Goal: Task Accomplishment & Management: Complete application form

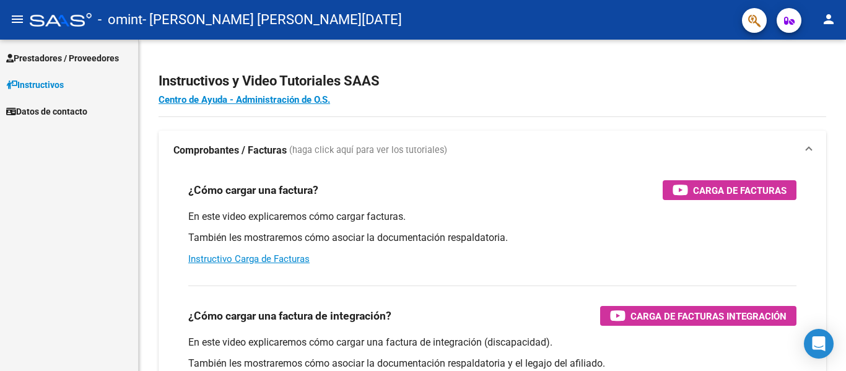
click at [52, 56] on span "Prestadores / Proveedores" at bounding box center [62, 58] width 113 height 14
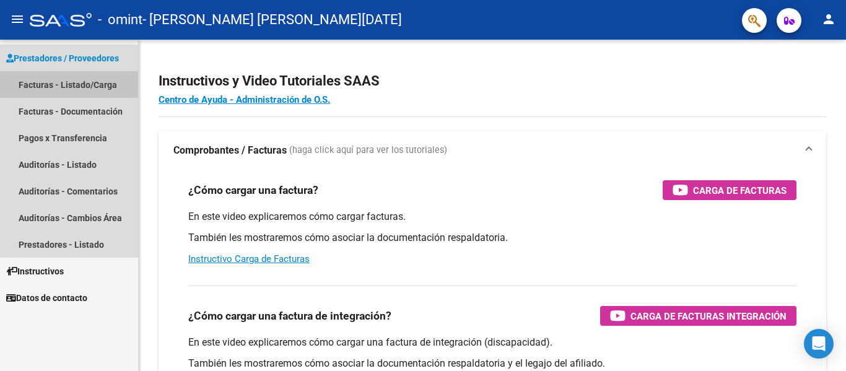
click at [54, 84] on link "Facturas - Listado/Carga" at bounding box center [69, 84] width 138 height 27
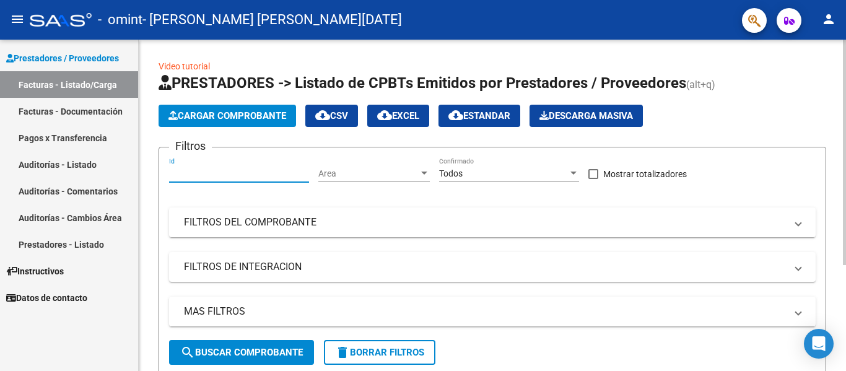
click at [237, 176] on input "Id" at bounding box center [239, 173] width 140 height 11
click at [281, 220] on mat-panel-title "FILTROS DEL COMPROBANTE" at bounding box center [485, 222] width 602 height 14
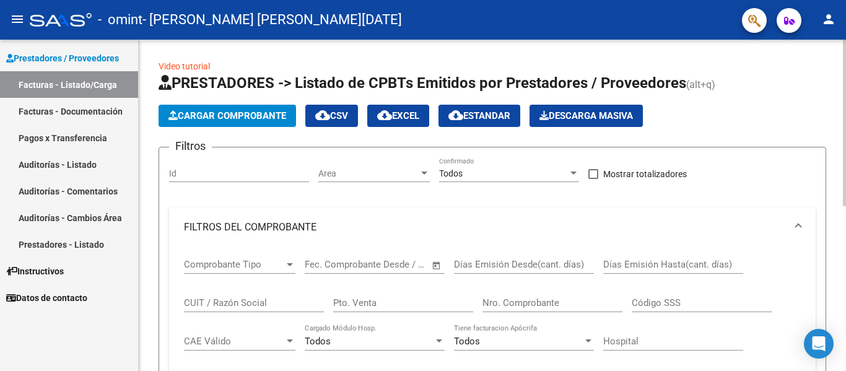
click at [281, 220] on mat-panel-title "FILTROS DEL COMPROBANTE" at bounding box center [485, 227] width 602 height 14
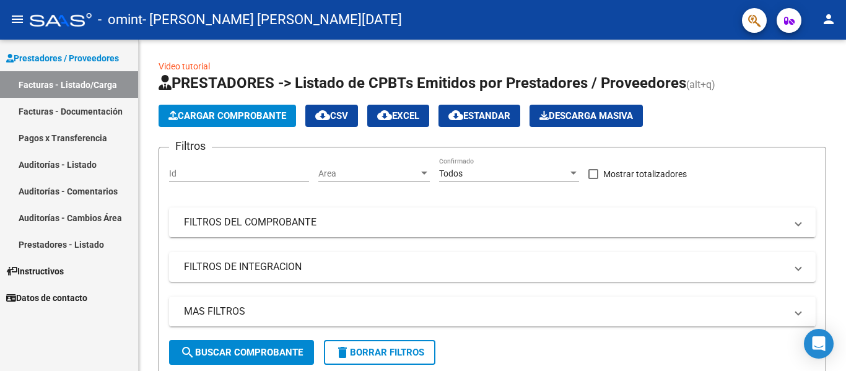
click at [52, 270] on span "Instructivos" at bounding box center [35, 271] width 58 height 14
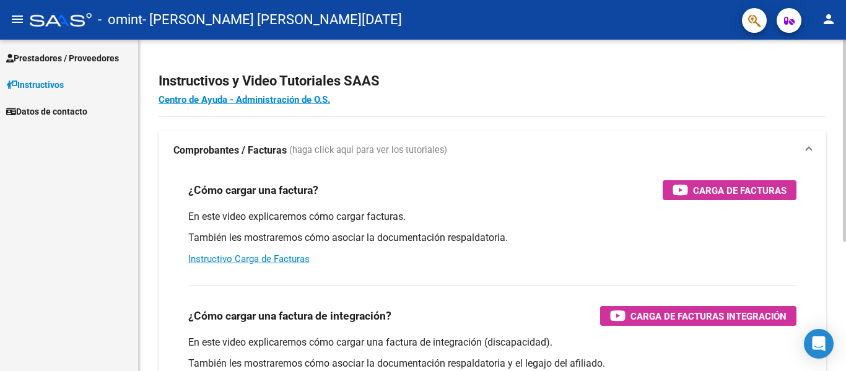
click at [711, 188] on span "Carga de Facturas" at bounding box center [739, 190] width 93 height 15
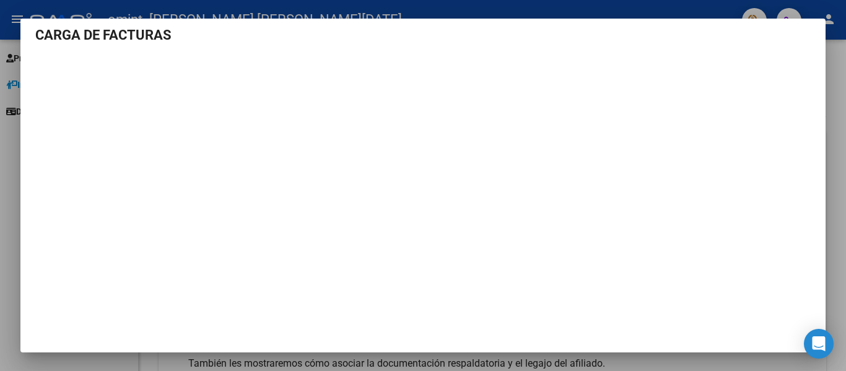
scroll to position [9, 0]
click at [838, 58] on div at bounding box center [423, 185] width 846 height 371
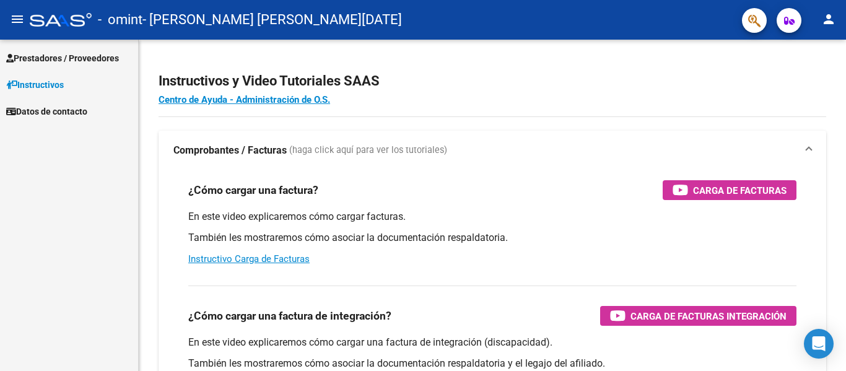
click at [58, 58] on span "Prestadores / Proveedores" at bounding box center [62, 58] width 113 height 14
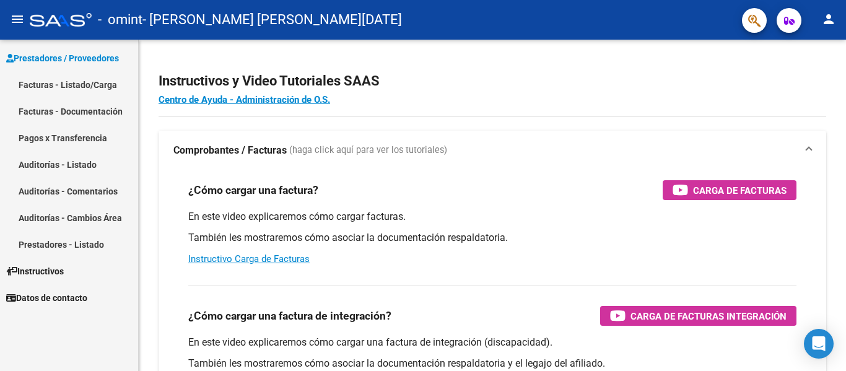
click at [70, 89] on link "Facturas - Listado/Carga" at bounding box center [69, 84] width 138 height 27
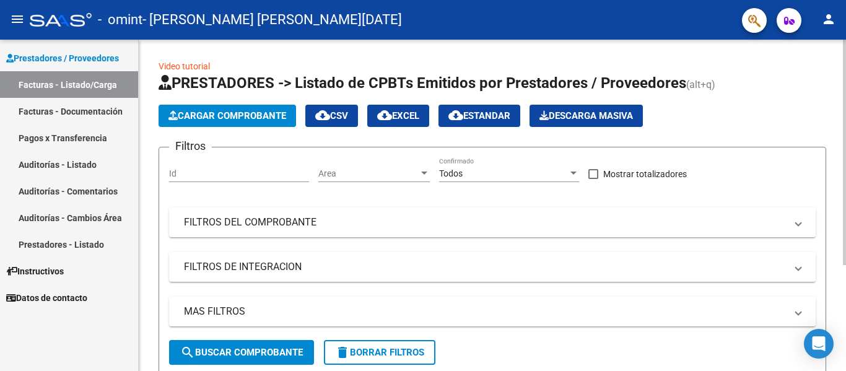
click at [237, 116] on span "Cargar Comprobante" at bounding box center [227, 115] width 118 height 11
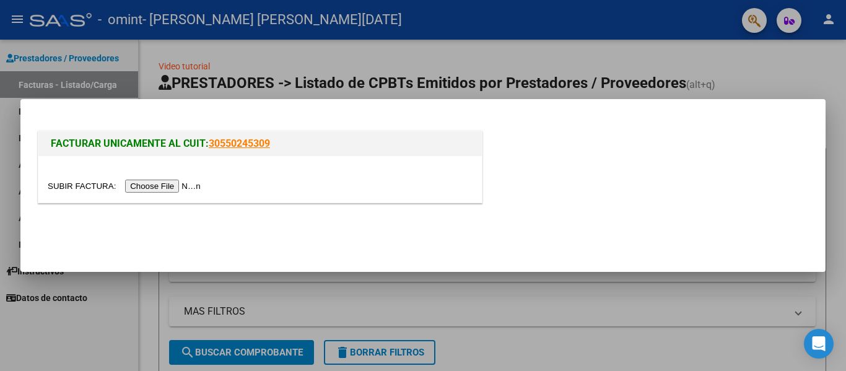
click at [166, 188] on input "file" at bounding box center [126, 186] width 157 height 13
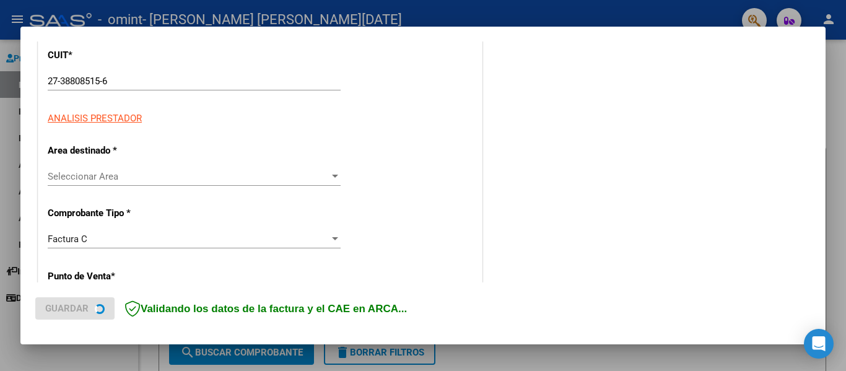
scroll to position [183, 0]
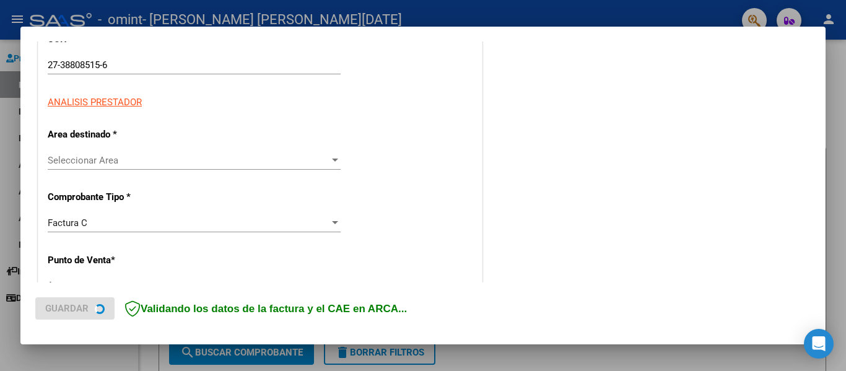
click at [89, 165] on span "Seleccionar Area" at bounding box center [189, 160] width 282 height 11
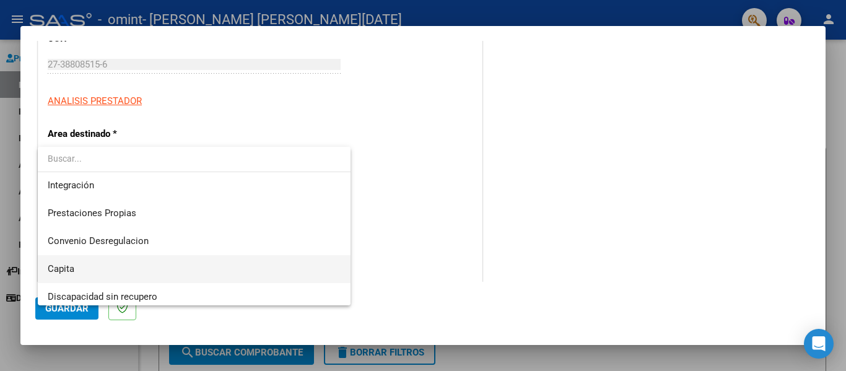
scroll to position [80, 0]
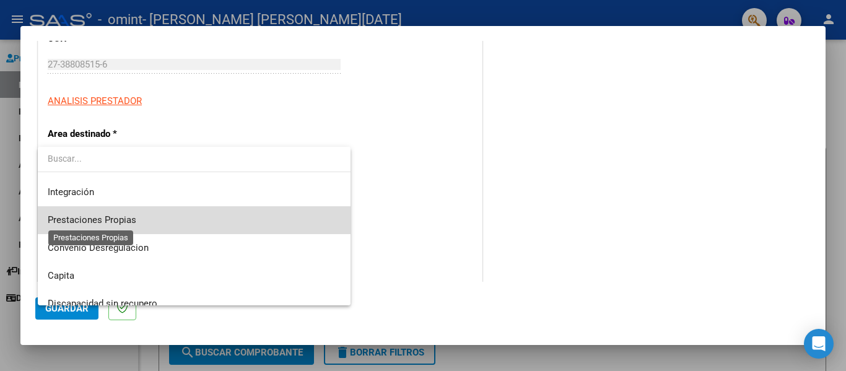
click at [116, 223] on span "Prestaciones Propias" at bounding box center [92, 219] width 89 height 11
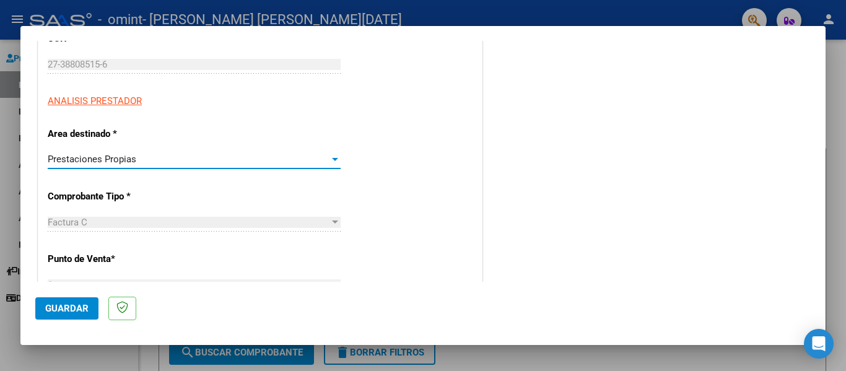
click at [106, 225] on div "Factura C" at bounding box center [189, 222] width 282 height 11
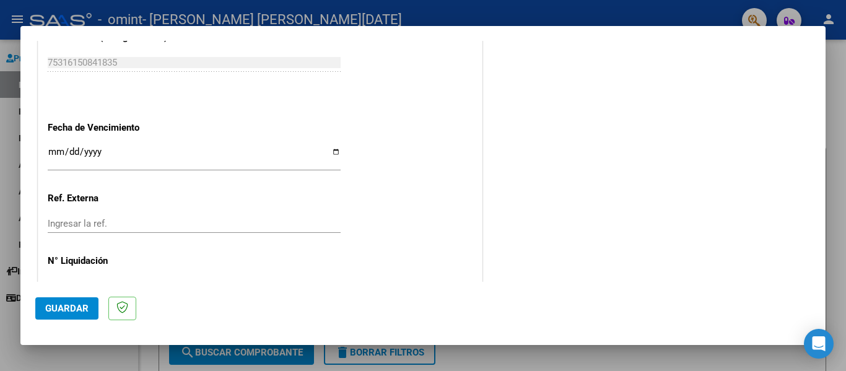
scroll to position [701, 0]
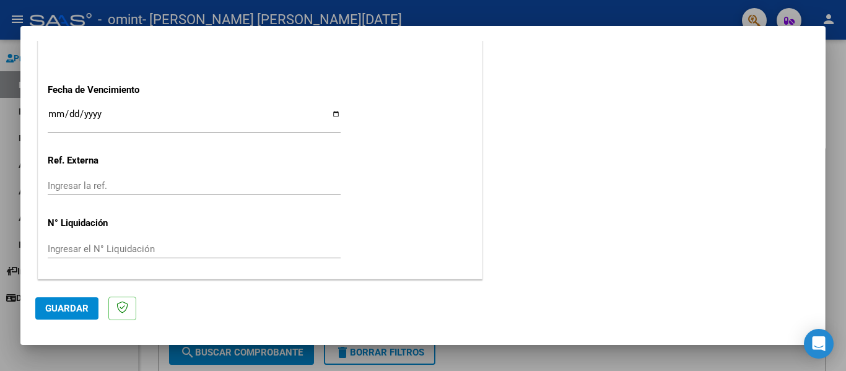
click at [70, 311] on span "Guardar" at bounding box center [66, 308] width 43 height 11
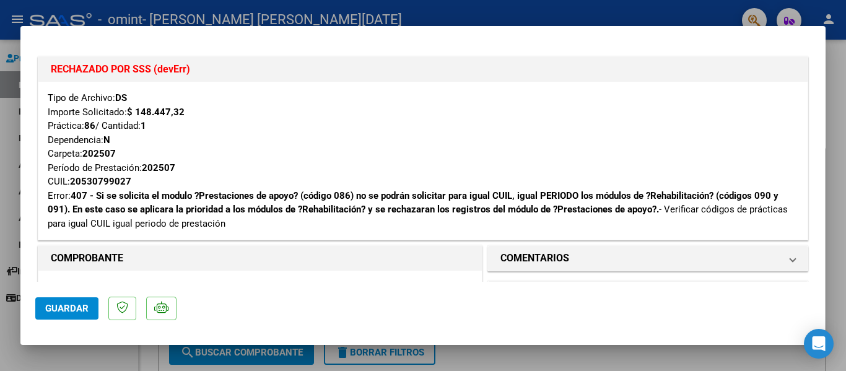
scroll to position [0, 0]
drag, startPoint x: 74, startPoint y: 68, endPoint x: 184, endPoint y: 66, distance: 110.2
click at [184, 66] on h1 "RECHAZADO POR SSS (devErr)" at bounding box center [423, 70] width 744 height 15
click at [95, 116] on div "Tipo de Archivo: DS Importe Solicitado: $ 148.447,32 Práctica: 86 / Cantidad: 1…" at bounding box center [423, 161] width 750 height 139
drag, startPoint x: 59, startPoint y: 111, endPoint x: 177, endPoint y: 111, distance: 117.6
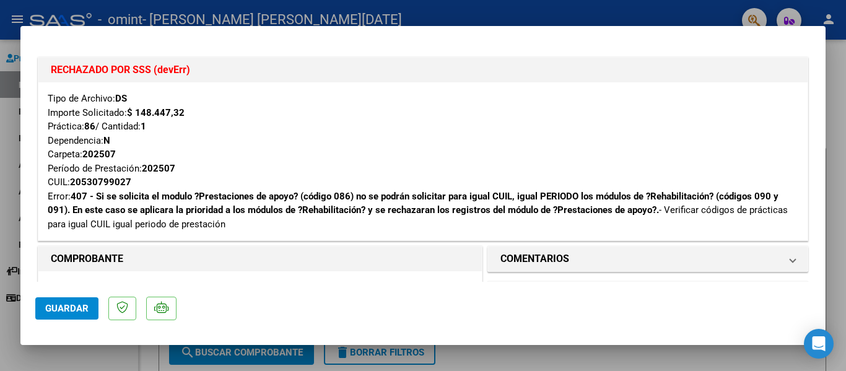
click at [177, 111] on div "Tipo de Archivo: DS Importe Solicitado: $ 148.447,32 Práctica: 86 / Cantidad: 1…" at bounding box center [423, 161] width 750 height 139
drag, startPoint x: 118, startPoint y: 196, endPoint x: 682, endPoint y: 196, distance: 564.1
click at [682, 196] on strong "407 - Si se solicita el modulo ?Prestaciones de apoyo? (código 086) no se podrá…" at bounding box center [413, 203] width 731 height 25
click at [732, 194] on strong "407 - Si se solicita el modulo ?Prestaciones de apoyo? (código 086) no se podrá…" at bounding box center [413, 203] width 731 height 25
drag, startPoint x: 168, startPoint y: 206, endPoint x: 459, endPoint y: 210, distance: 290.4
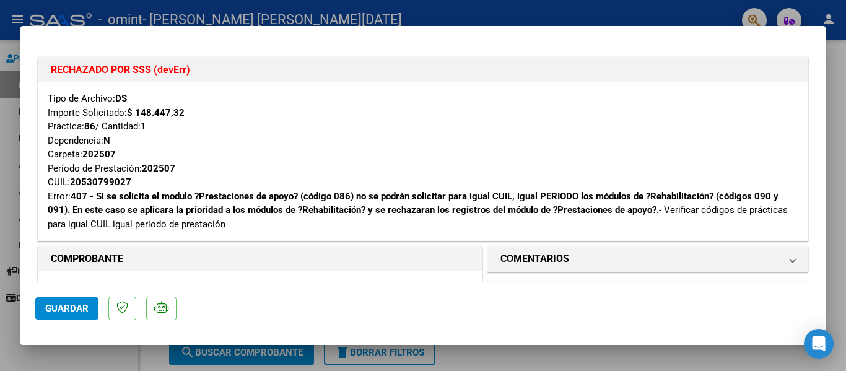
click at [459, 210] on strong "407 - Si se solicita el modulo ?Prestaciones de apoyo? (código 086) no se podrá…" at bounding box center [413, 203] width 731 height 25
click at [500, 208] on strong "407 - Si se solicita el modulo ?Prestaciones de apoyo? (código 086) no se podrá…" at bounding box center [413, 203] width 731 height 25
drag, startPoint x: 71, startPoint y: 69, endPoint x: 198, endPoint y: 69, distance: 127.5
click at [198, 69] on h1 "RECHAZADO POR SSS (devErr)" at bounding box center [423, 70] width 744 height 15
click at [237, 68] on h1 "RECHAZADO POR SSS (devErr)" at bounding box center [423, 70] width 744 height 15
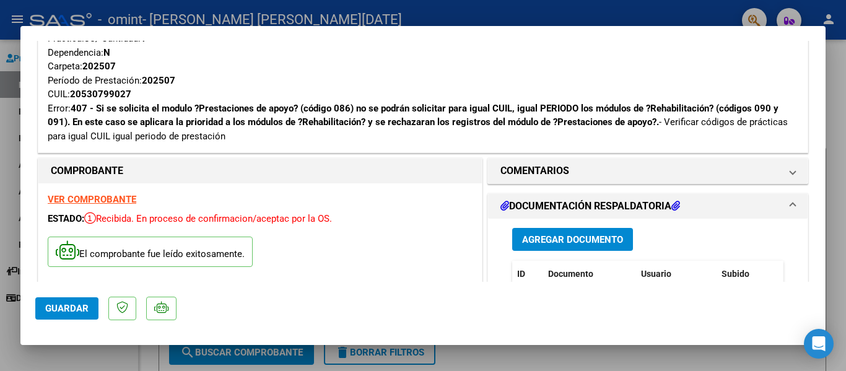
scroll to position [89, 0]
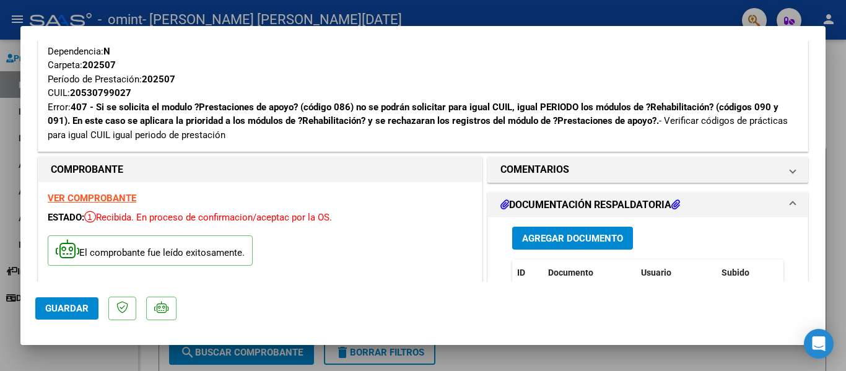
drag, startPoint x: 121, startPoint y: 109, endPoint x: 154, endPoint y: 108, distance: 32.8
click at [154, 108] on strong "407 - Si se solicita el modulo ?Prestaciones de apoyo? (código 086) no se podrá…" at bounding box center [413, 114] width 731 height 25
drag, startPoint x: 219, startPoint y: 105, endPoint x: 310, endPoint y: 107, distance: 91.7
click at [310, 107] on strong "407 - Si se solicita el modulo ?Prestaciones de apoyo? (código 086) no se podrá…" at bounding box center [413, 114] width 731 height 25
click at [411, 107] on strong "407 - Si se solicita el modulo ?Prestaciones de apoyo? (código 086) no se podrá…" at bounding box center [413, 114] width 731 height 25
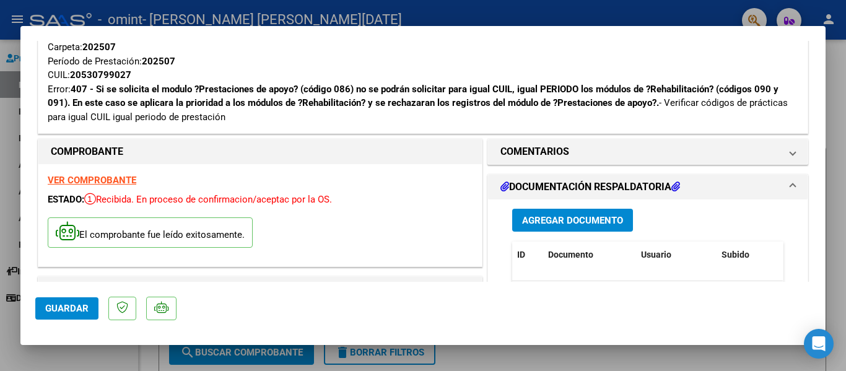
scroll to position [108, 0]
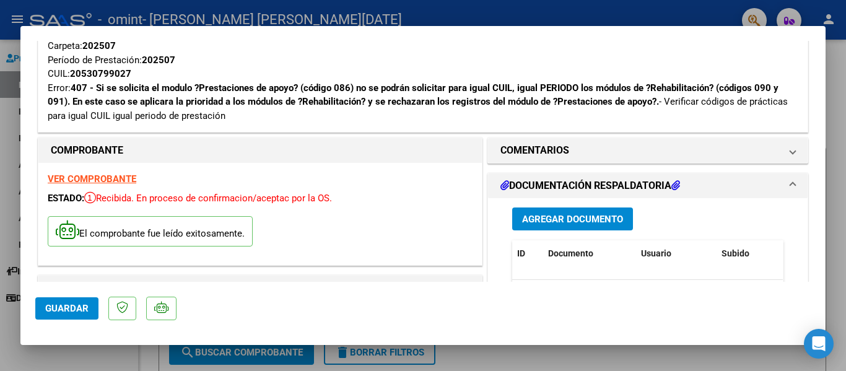
drag, startPoint x: 89, startPoint y: 100, endPoint x: 289, endPoint y: 103, distance: 200.0
click at [289, 103] on strong "407 - Si se solicita el modulo ?Prestaciones de apoyo? (código 086) no se podrá…" at bounding box center [413, 94] width 731 height 25
click at [433, 100] on strong "407 - Si se solicita el modulo ?Prestaciones de apoyo? (código 086) no se podrá…" at bounding box center [413, 94] width 731 height 25
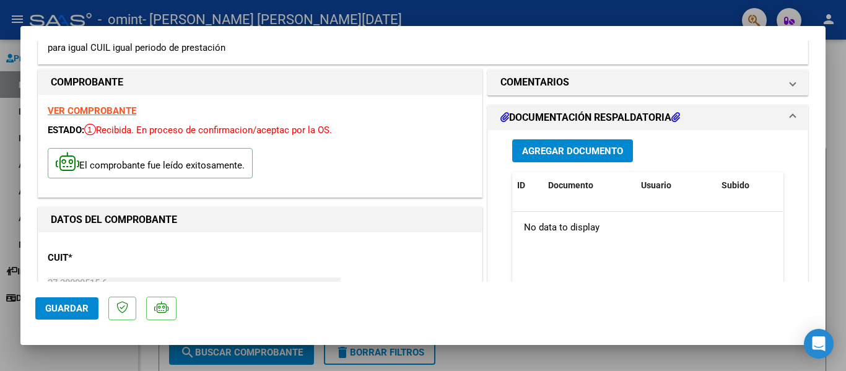
scroll to position [178, 0]
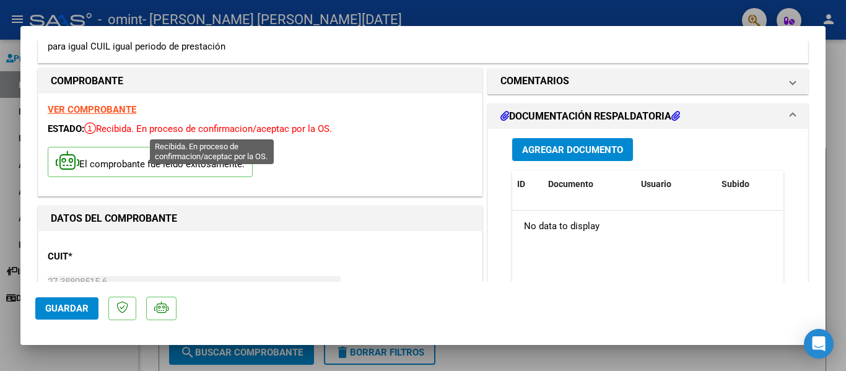
drag, startPoint x: 113, startPoint y: 130, endPoint x: 322, endPoint y: 130, distance: 208.7
click at [322, 130] on span "Recibida. En proceso de confirmacion/aceptac por la OS." at bounding box center [208, 128] width 248 height 11
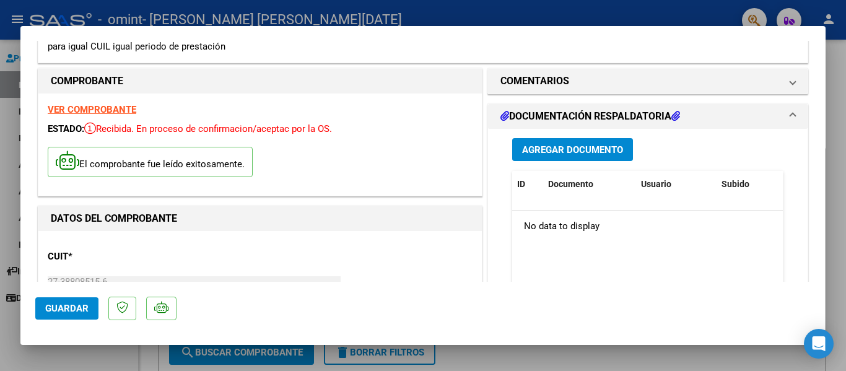
click at [352, 129] on div "ESTADO: Recibida. En proceso de confirmacion/aceptac por la OS." at bounding box center [260, 129] width 425 height 14
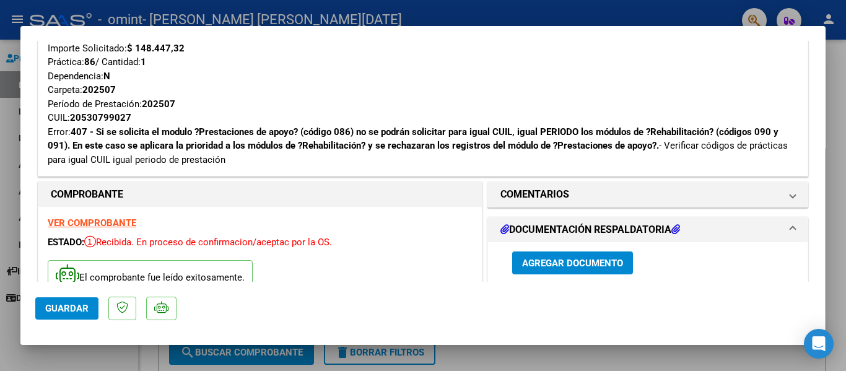
scroll to position [180, 0]
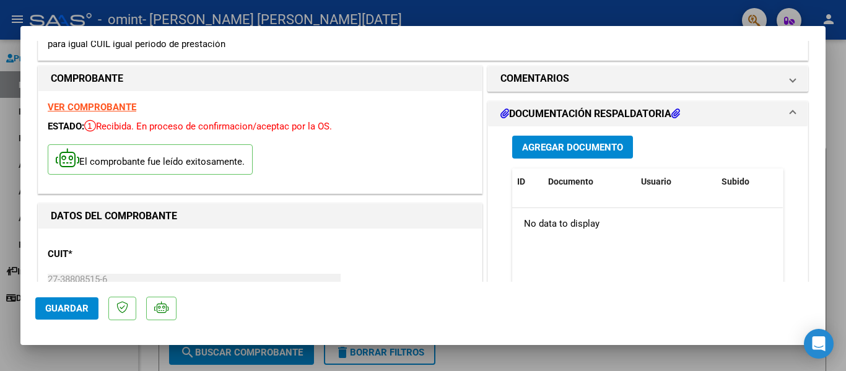
click at [563, 142] on span "Agregar Documento" at bounding box center [572, 147] width 101 height 11
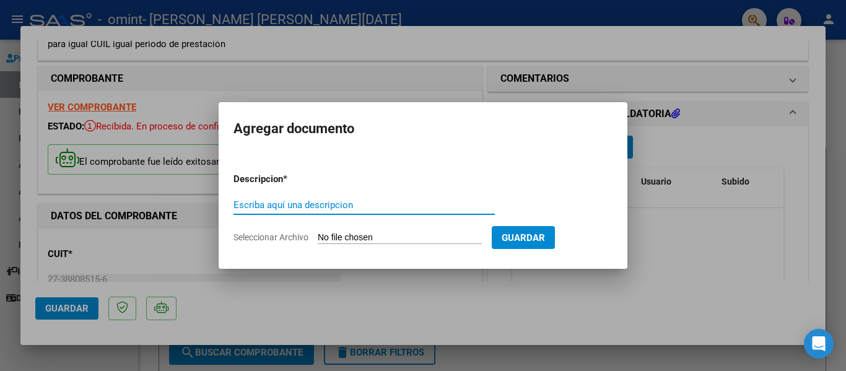
click at [326, 211] on div "Escriba aquí una descripcion" at bounding box center [363, 205] width 261 height 19
click at [319, 201] on input "Escriba aquí una descripcion" at bounding box center [363, 204] width 261 height 11
type input "Asistencia"
click at [408, 237] on input "Seleccionar Archivo" at bounding box center [400, 238] width 164 height 12
type input "C:\fakepath\Asistencia [PERSON_NAME].pdf"
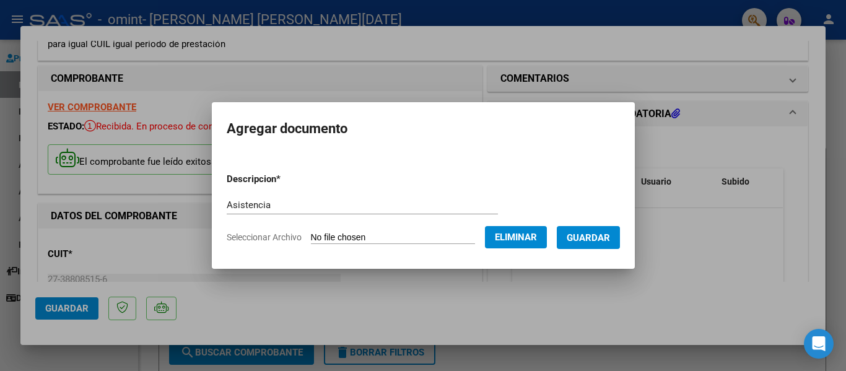
click at [594, 253] on mat-dialog-container "Agregar documento Descripcion * Asistencia Escriba aquí una descripcion Selecci…" at bounding box center [423, 185] width 423 height 166
click at [587, 240] on span "Guardar" at bounding box center [588, 237] width 43 height 11
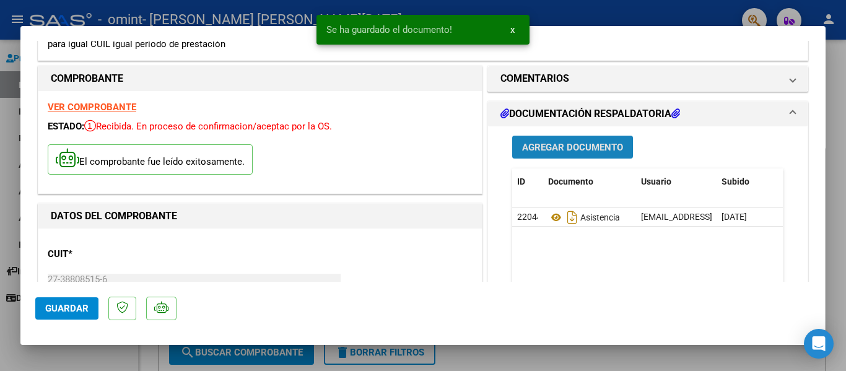
click at [586, 150] on span "Agregar Documento" at bounding box center [572, 147] width 101 height 11
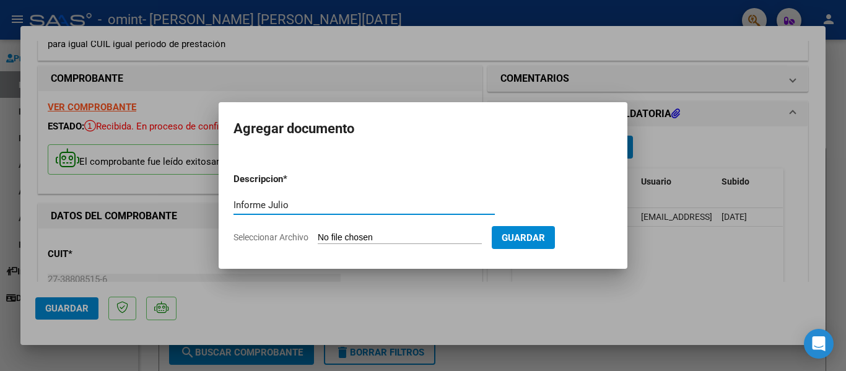
type input "Informe Julio"
click at [429, 235] on input "Seleccionar Archivo" at bounding box center [400, 238] width 164 height 12
type input "C:\fakepath\Informe [PERSON_NAME].pdf"
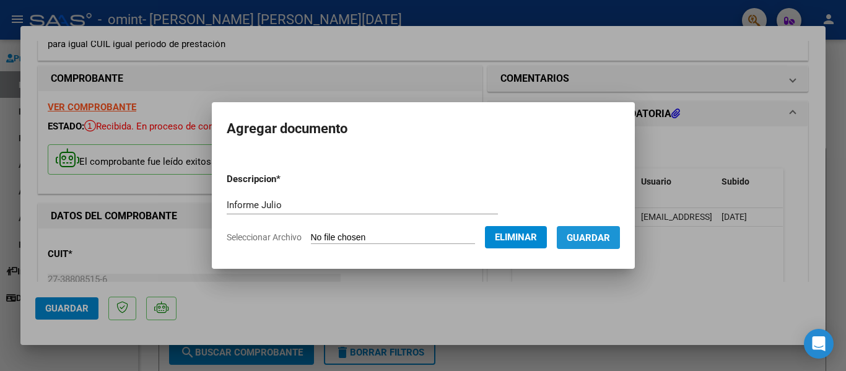
click at [593, 226] on button "Guardar" at bounding box center [588, 237] width 63 height 23
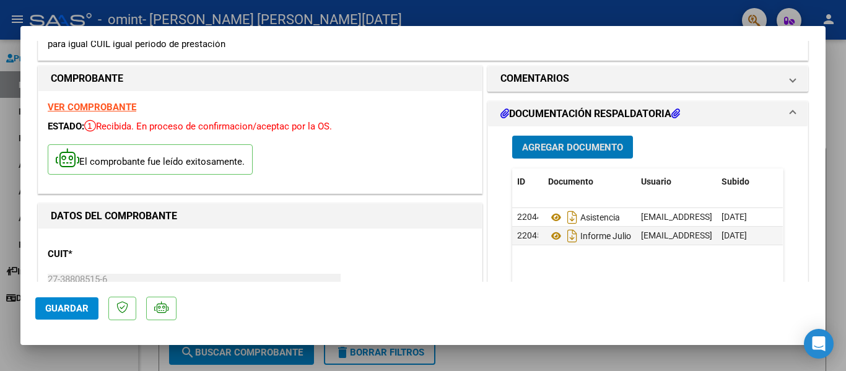
click at [72, 315] on button "Guardar" at bounding box center [66, 308] width 63 height 22
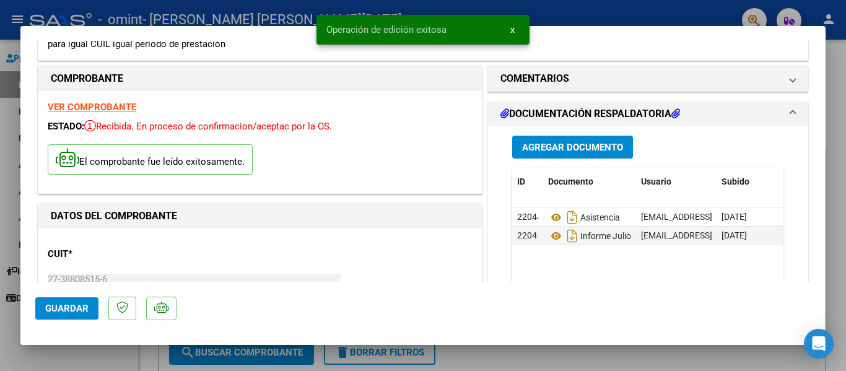
click at [511, 27] on span "x" at bounding box center [512, 29] width 4 height 11
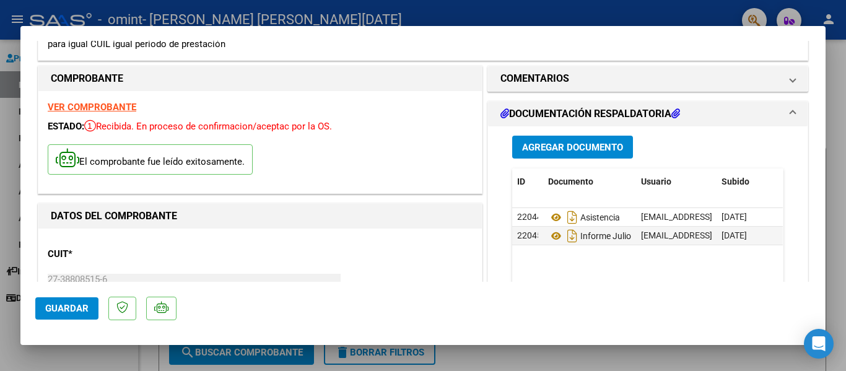
click at [845, 251] on div at bounding box center [423, 185] width 846 height 371
type input "$ 0,00"
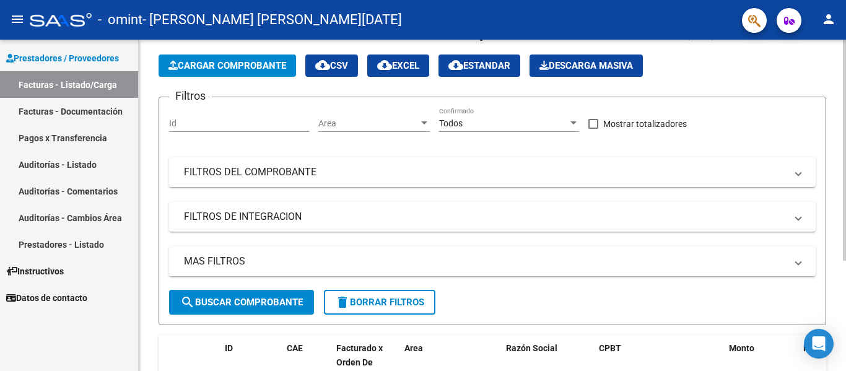
scroll to position [165, 0]
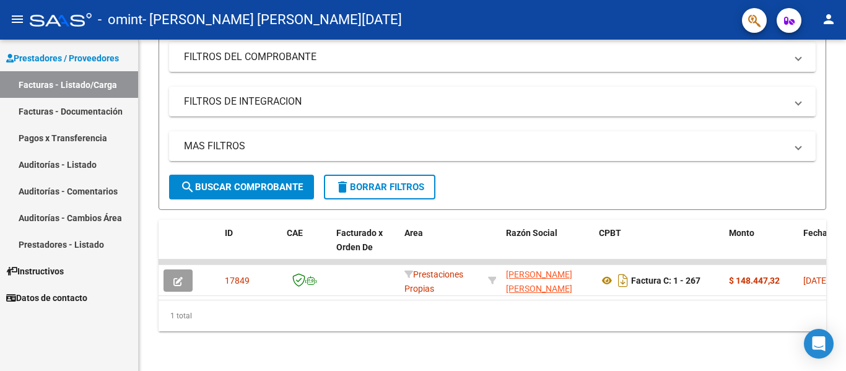
click at [51, 110] on link "Facturas - Documentación" at bounding box center [69, 111] width 138 height 27
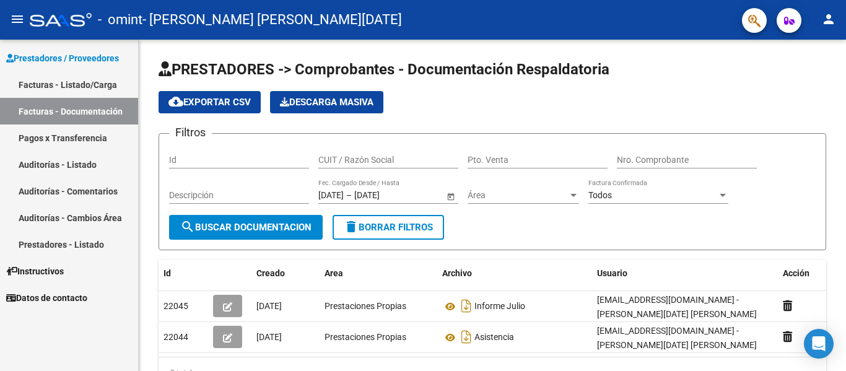
click at [33, 139] on link "Pagos x Transferencia" at bounding box center [69, 137] width 138 height 27
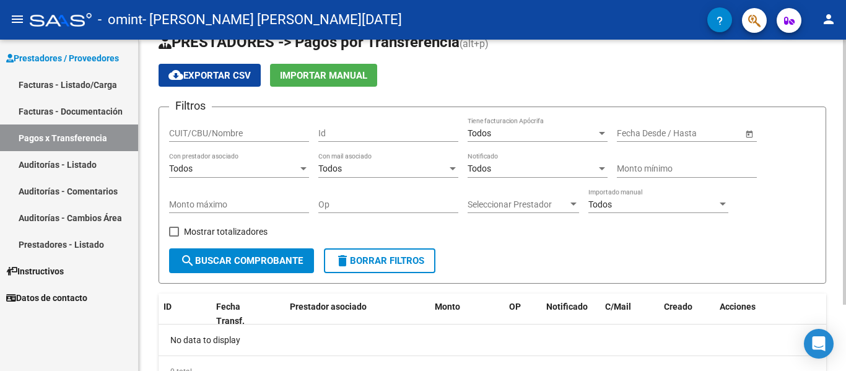
scroll to position [83, 0]
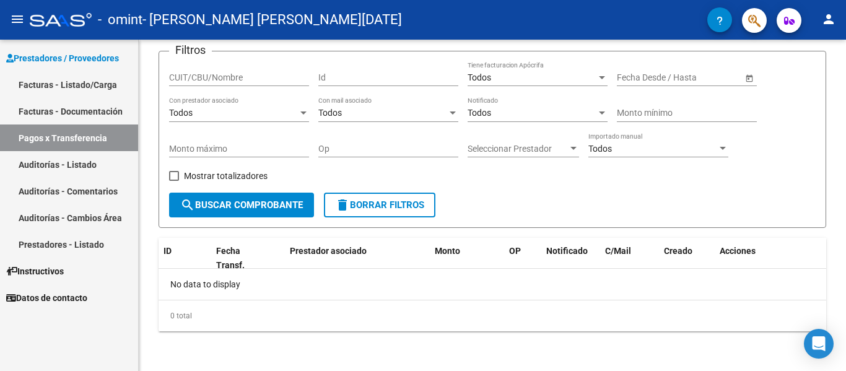
click at [45, 188] on link "Auditorías - Comentarios" at bounding box center [69, 191] width 138 height 27
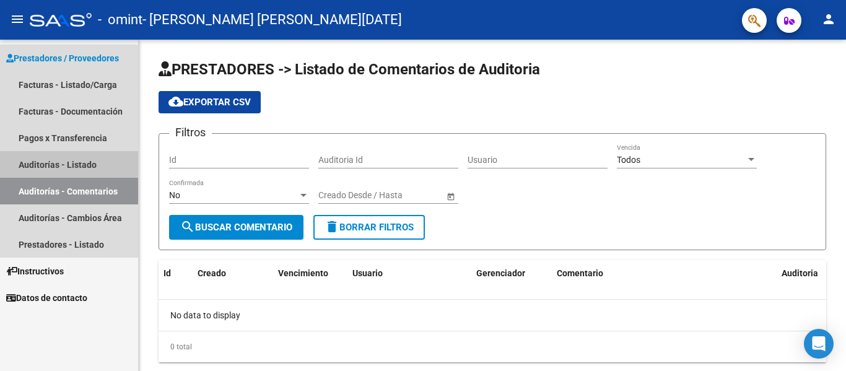
click at [45, 162] on link "Auditorías - Listado" at bounding box center [69, 164] width 138 height 27
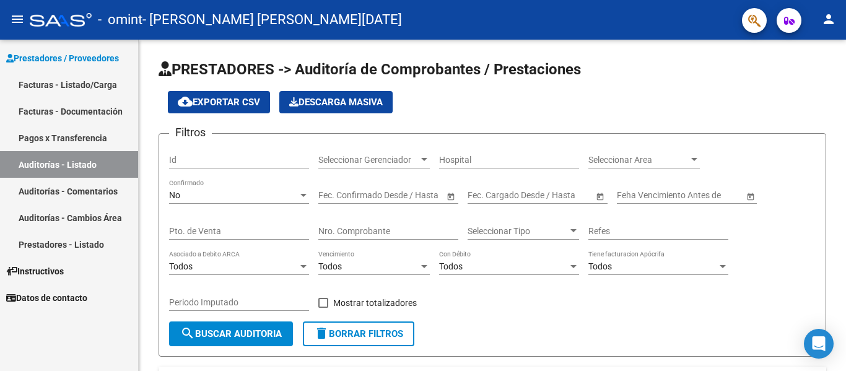
click at [58, 208] on link "Auditorías - Cambios Área" at bounding box center [69, 217] width 138 height 27
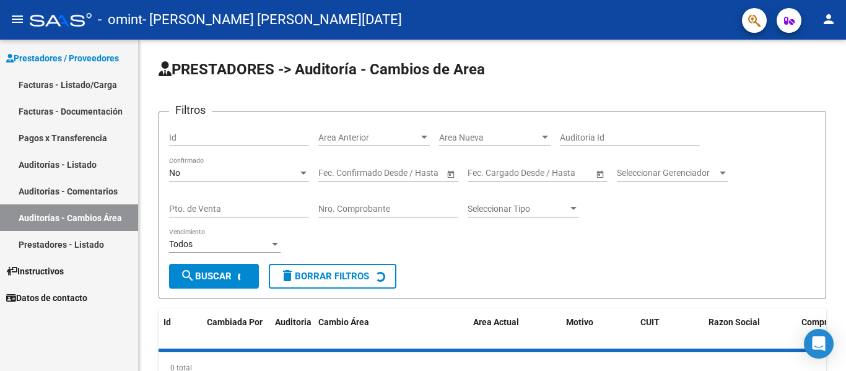
click at [50, 87] on link "Facturas - Listado/Carga" at bounding box center [69, 84] width 138 height 27
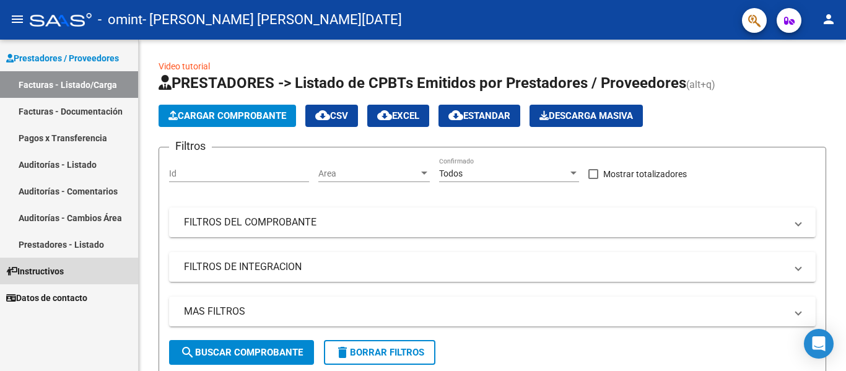
click at [38, 263] on link "Instructivos" at bounding box center [69, 271] width 138 height 27
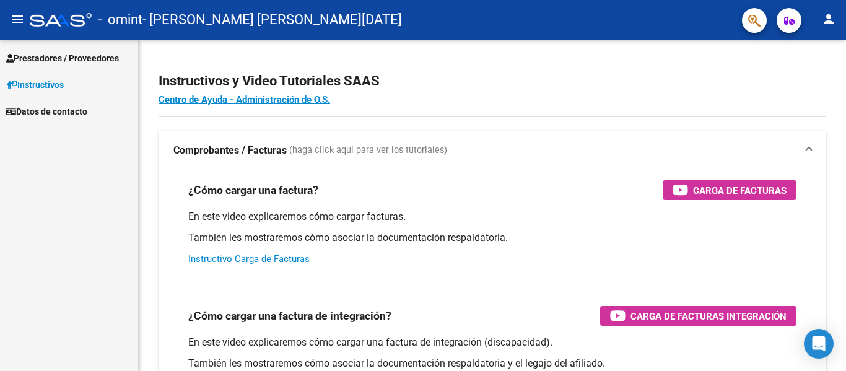
click at [72, 64] on link "Prestadores / Proveedores" at bounding box center [69, 58] width 138 height 27
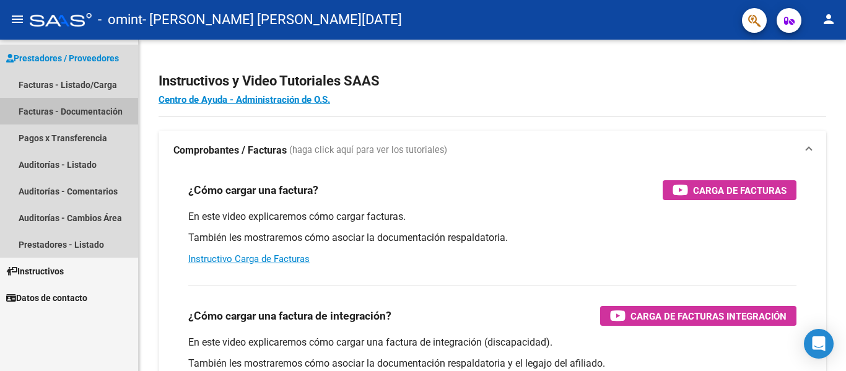
click at [34, 113] on link "Facturas - Documentación" at bounding box center [69, 111] width 138 height 27
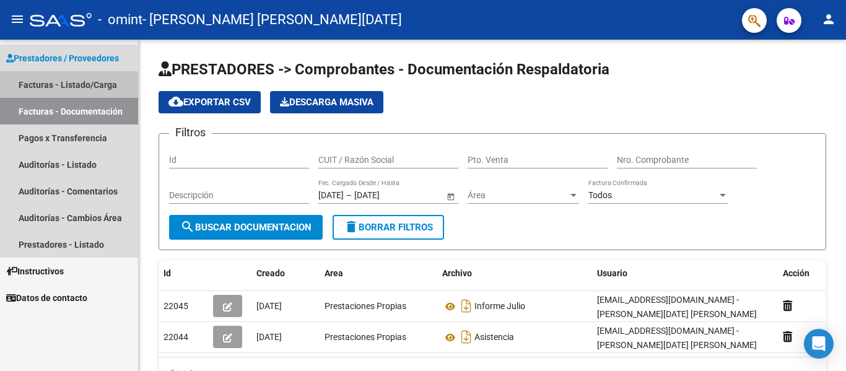
click at [50, 82] on link "Facturas - Listado/Carga" at bounding box center [69, 84] width 138 height 27
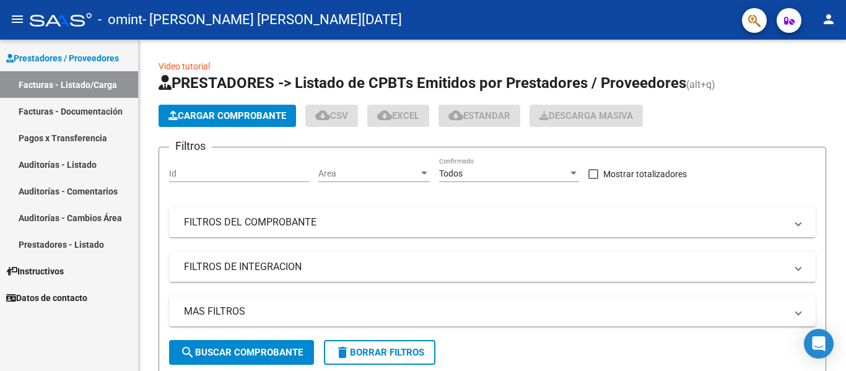
click at [50, 112] on link "Facturas - Documentación" at bounding box center [69, 111] width 138 height 27
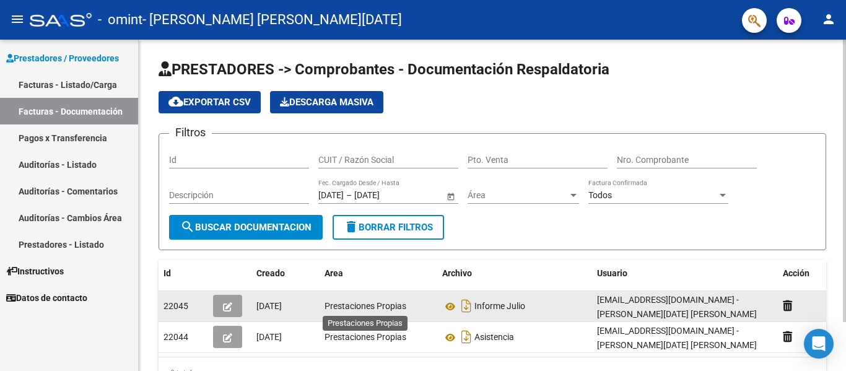
click at [370, 305] on span "Prestaciones Propias" at bounding box center [365, 306] width 82 height 10
click at [232, 303] on icon "button" at bounding box center [227, 306] width 9 height 9
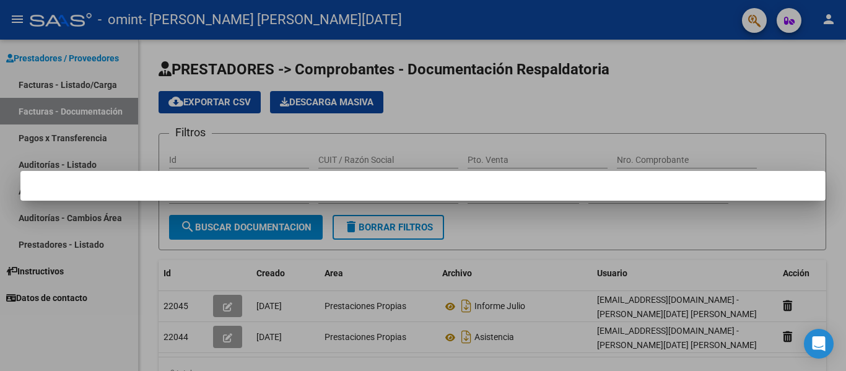
click at [722, 77] on div at bounding box center [423, 185] width 846 height 371
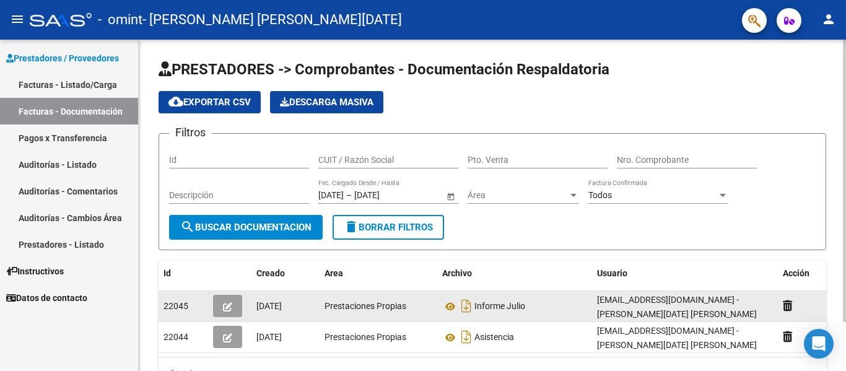
click at [659, 311] on div "[EMAIL_ADDRESS][DOMAIN_NAME] - [PERSON_NAME][DATE] [PERSON_NAME]" at bounding box center [685, 306] width 176 height 26
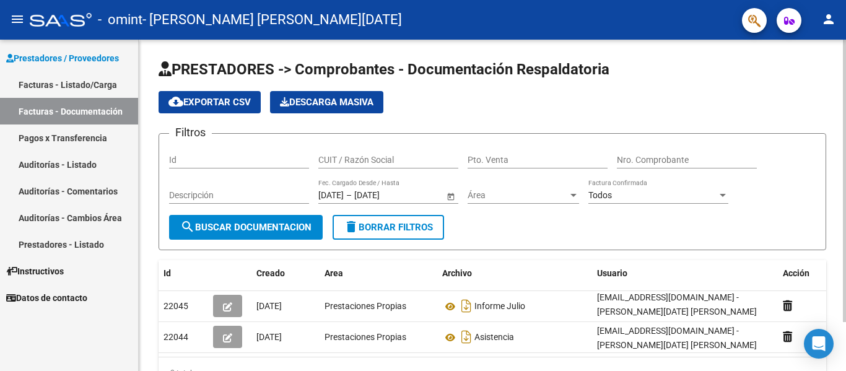
click at [572, 91] on div "cloud_download Exportar CSV Descarga Masiva" at bounding box center [492, 102] width 667 height 22
click at [818, 19] on button "person" at bounding box center [828, 19] width 25 height 25
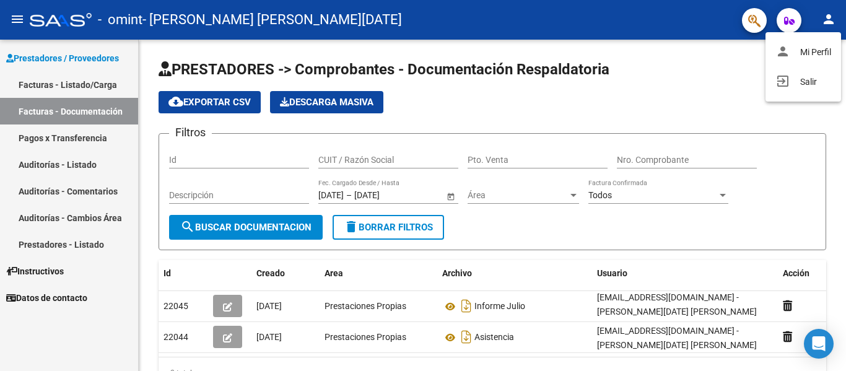
click at [818, 19] on div at bounding box center [423, 185] width 846 height 371
click at [79, 300] on span "Datos de contacto" at bounding box center [46, 298] width 81 height 14
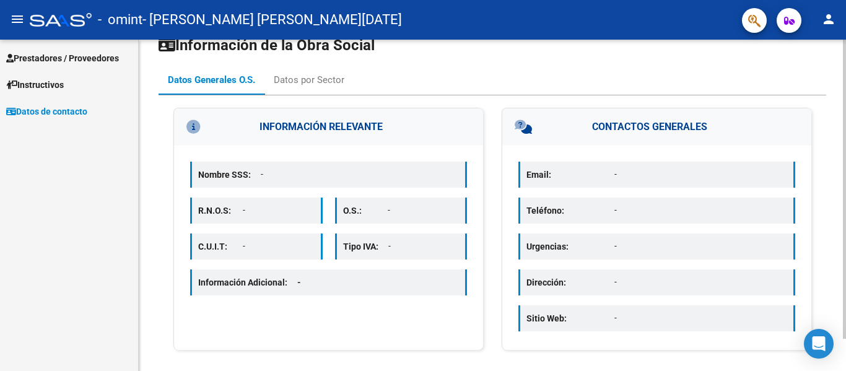
scroll to position [35, 0]
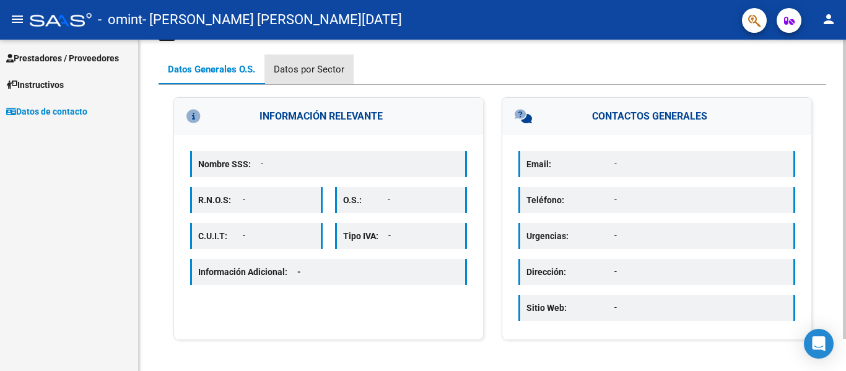
click at [338, 67] on div "Datos por Sector" at bounding box center [309, 70] width 71 height 14
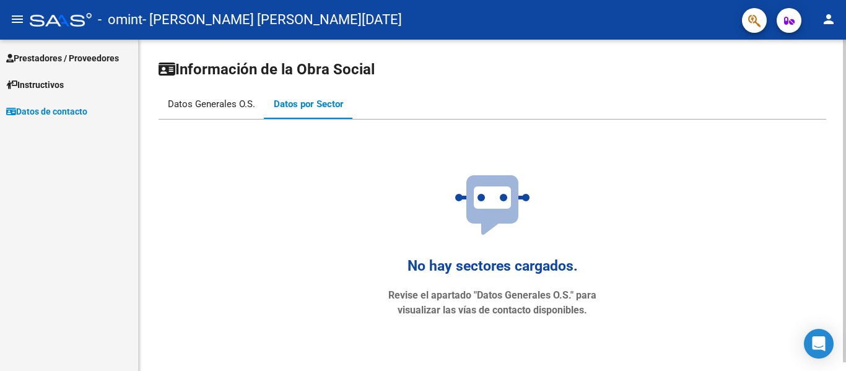
click at [201, 114] on div "Datos Generales O.S." at bounding box center [212, 104] width 106 height 30
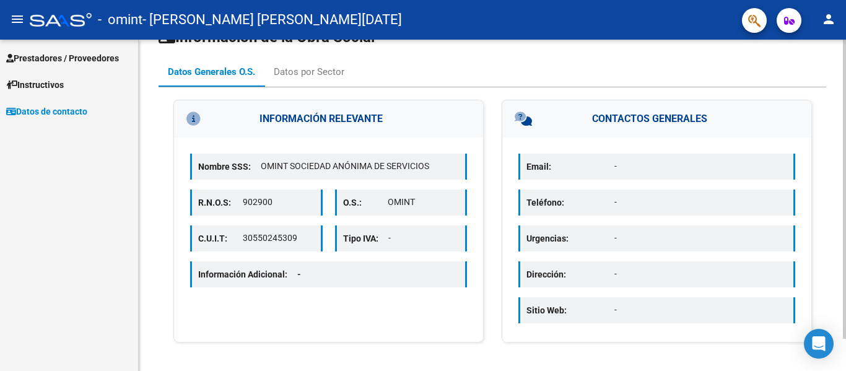
scroll to position [36, 0]
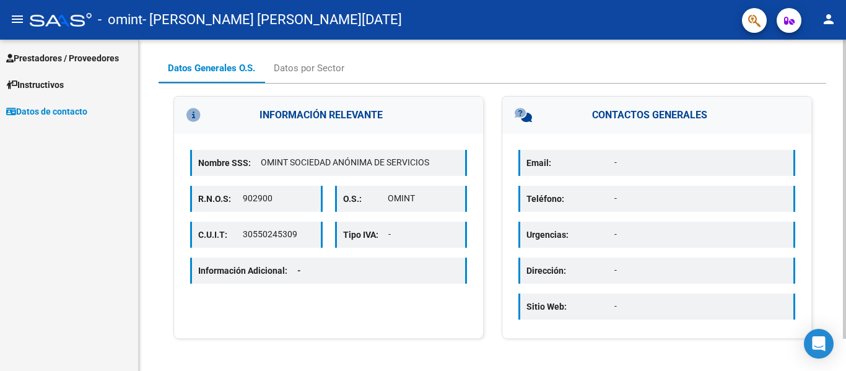
click at [644, 111] on h3 "CONTACTOS GENERALES" at bounding box center [656, 115] width 309 height 37
click at [660, 158] on p "-" at bounding box center [700, 162] width 173 height 13
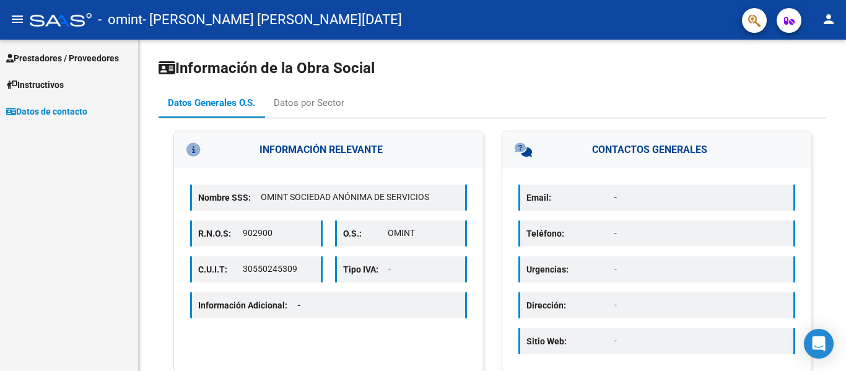
scroll to position [0, 0]
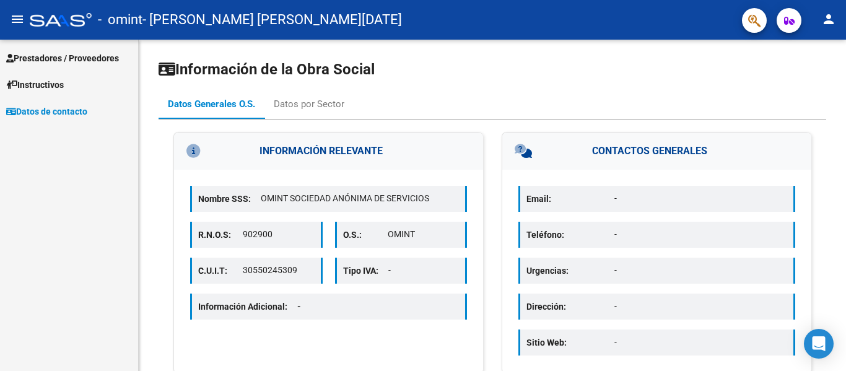
click at [27, 85] on span "Instructivos" at bounding box center [35, 85] width 58 height 14
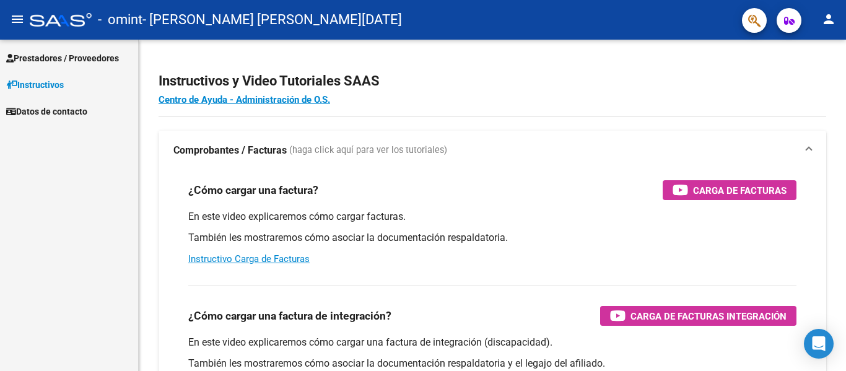
click at [34, 69] on link "Prestadores / Proveedores" at bounding box center [69, 58] width 138 height 27
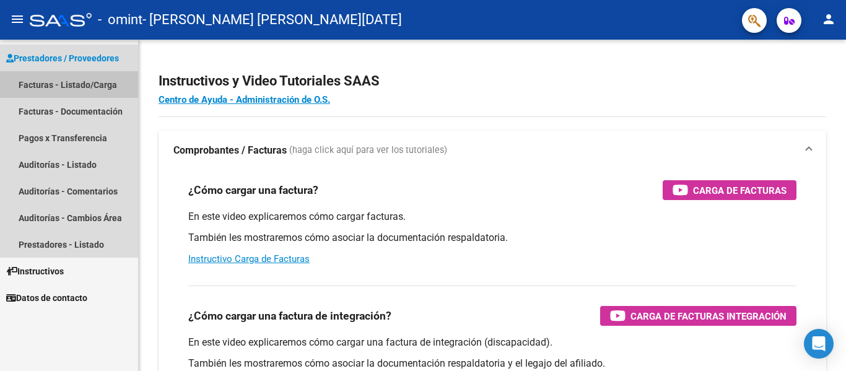
click at [108, 80] on link "Facturas - Listado/Carga" at bounding box center [69, 84] width 138 height 27
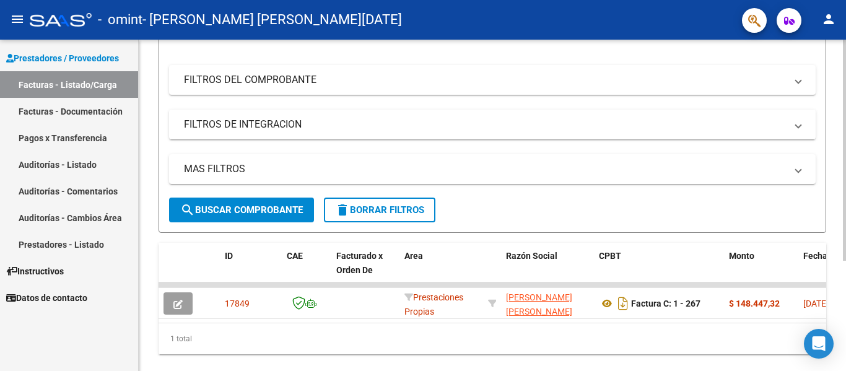
scroll to position [165, 0]
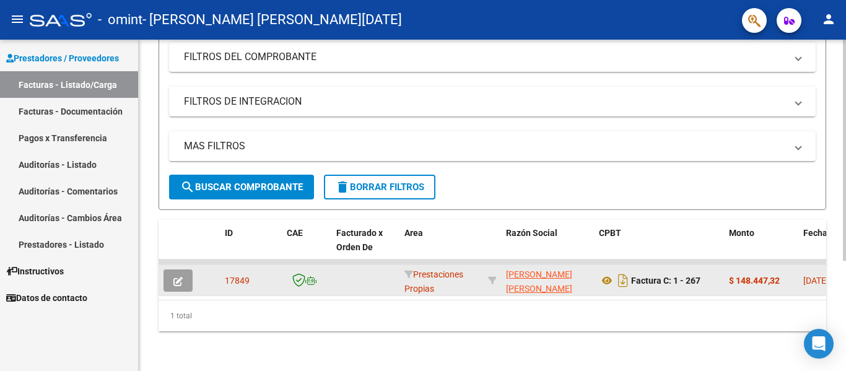
click at [810, 286] on div "[DATE]" at bounding box center [826, 281] width 46 height 14
drag, startPoint x: 810, startPoint y: 286, endPoint x: 666, endPoint y: 295, distance: 144.6
click at [740, 266] on datatable-body-cell "$ 148.447,32" at bounding box center [761, 280] width 74 height 30
click at [760, 277] on strong "$ 148.447,32" at bounding box center [754, 281] width 51 height 10
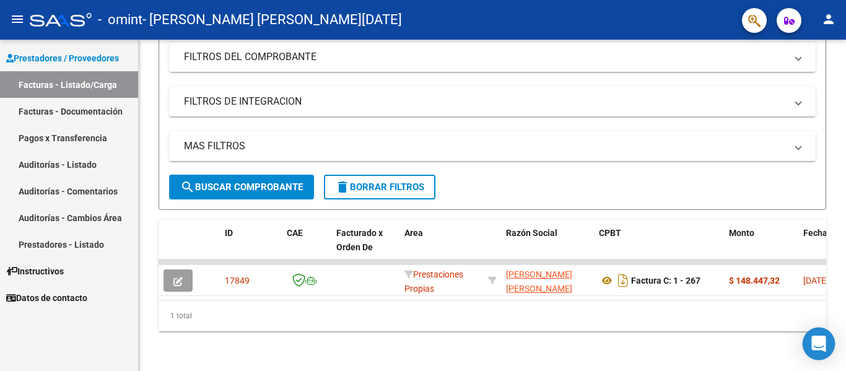
drag, startPoint x: 729, startPoint y: 327, endPoint x: 806, endPoint y: 331, distance: 76.2
click at [806, 331] on body "menu - omint - [PERSON_NAME] [PERSON_NAME][DATE] person Prestadores / Proveedor…" at bounding box center [423, 185] width 846 height 371
drag, startPoint x: 186, startPoint y: 285, endPoint x: 150, endPoint y: 284, distance: 35.9
click at [150, 284] on div "Video tutorial PRESTADORES -> Listado de CPBTs Emitidos por Prestadores / Prove…" at bounding box center [492, 122] width 707 height 497
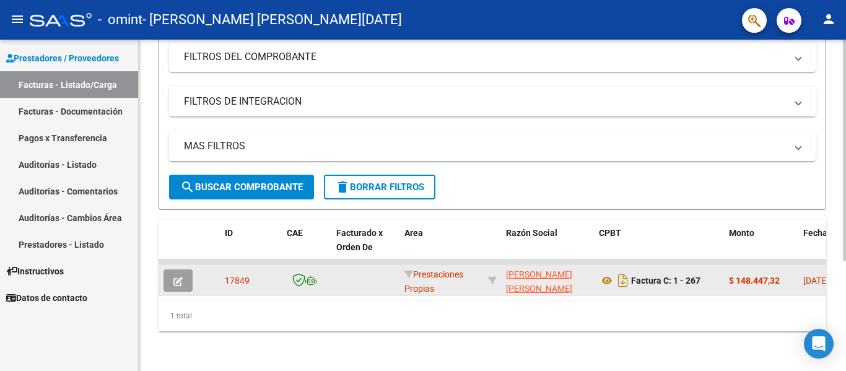
click at [177, 280] on icon "button" at bounding box center [177, 281] width 9 height 9
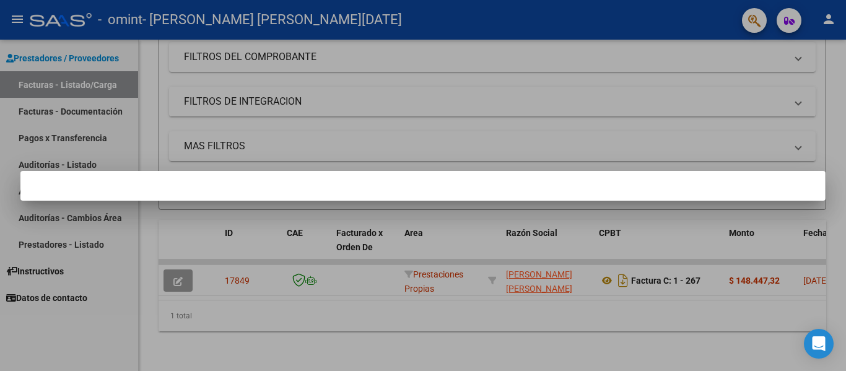
click at [306, 229] on div at bounding box center [423, 185] width 846 height 371
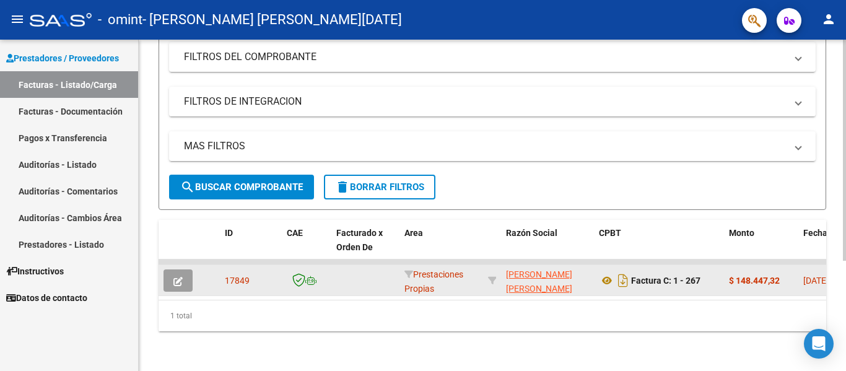
click at [252, 272] on datatable-body-cell "17849" at bounding box center [251, 280] width 62 height 30
drag, startPoint x: 354, startPoint y: 279, endPoint x: 285, endPoint y: 278, distance: 68.7
click at [416, 274] on span "Prestaciones Propias" at bounding box center [433, 281] width 59 height 24
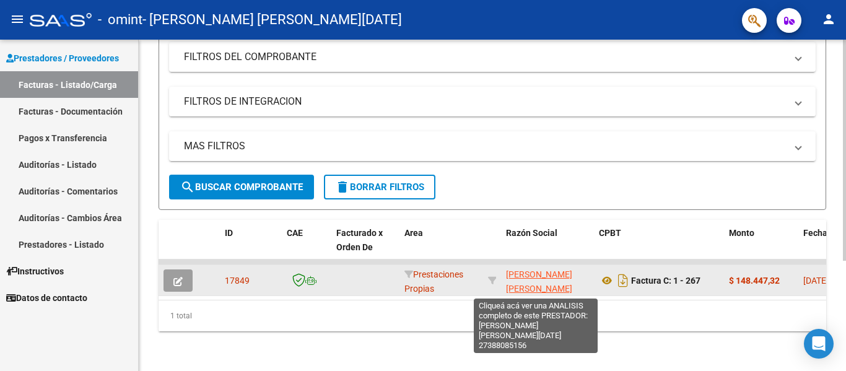
click at [516, 279] on span "[PERSON_NAME] [PERSON_NAME][DATE]" at bounding box center [539, 288] width 66 height 38
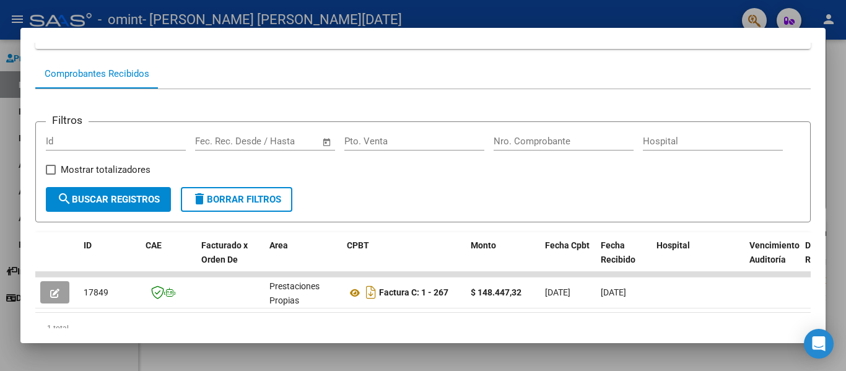
scroll to position [145, 0]
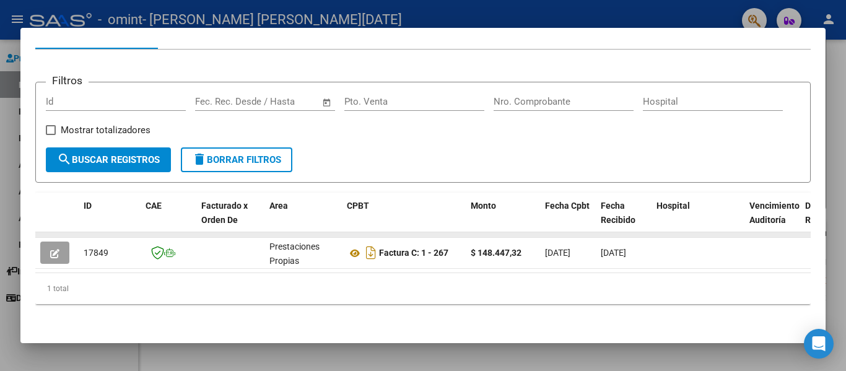
drag, startPoint x: 772, startPoint y: 215, endPoint x: 636, endPoint y: 235, distance: 137.6
click at [630, 235] on div "ID CAE Facturado x Orden De Area CPBT Monto Fecha Cpbt Fecha Recibido Hospital …" at bounding box center [422, 249] width 775 height 112
click at [729, 203] on div "Hospital" at bounding box center [697, 206] width 83 height 14
click at [795, 209] on span at bounding box center [798, 220] width 6 height 54
drag, startPoint x: 768, startPoint y: 207, endPoint x: 356, endPoint y: 295, distance: 421.5
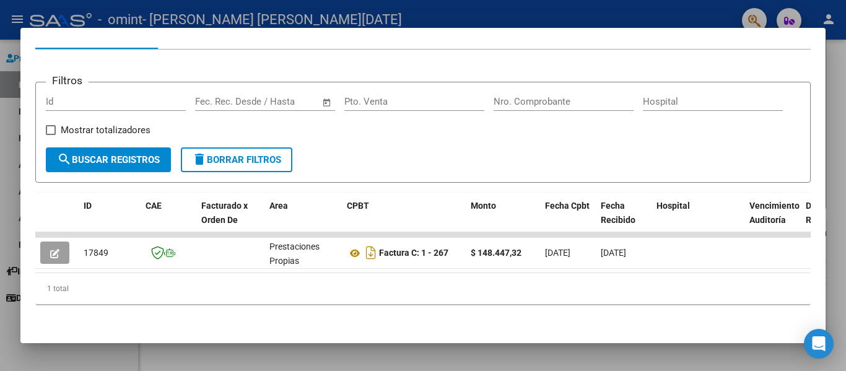
click at [435, 267] on div "ID CAE Facturado x Orden De Area CPBT Monto Fecha Cpbt Fecha Recibido Hospital …" at bounding box center [422, 249] width 775 height 112
click at [216, 210] on span "Facturado x Orden De" at bounding box center [224, 213] width 46 height 24
drag, startPoint x: 227, startPoint y: 235, endPoint x: 271, endPoint y: 233, distance: 43.4
drag, startPoint x: 259, startPoint y: 233, endPoint x: 233, endPoint y: 235, distance: 26.7
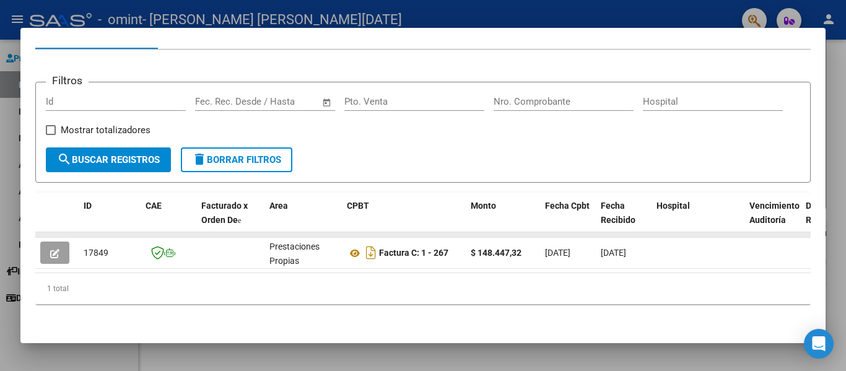
click at [228, 230] on datatable-header-cell "Facturado x Orden De" at bounding box center [230, 220] width 68 height 54
click at [834, 170] on div at bounding box center [423, 185] width 846 height 371
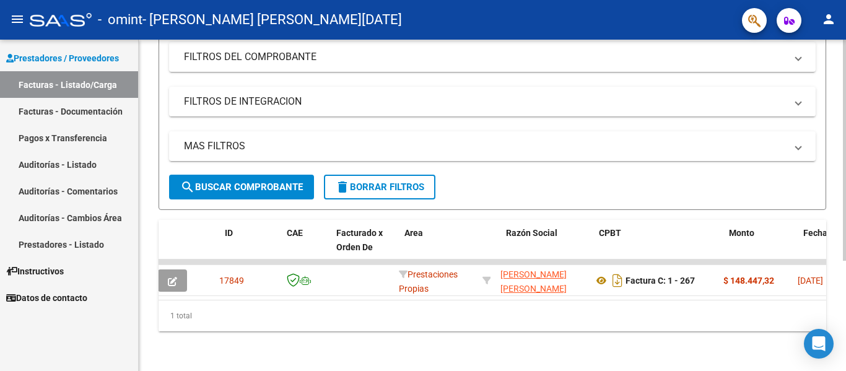
scroll to position [0, 0]
